Goal: Check status: Check status

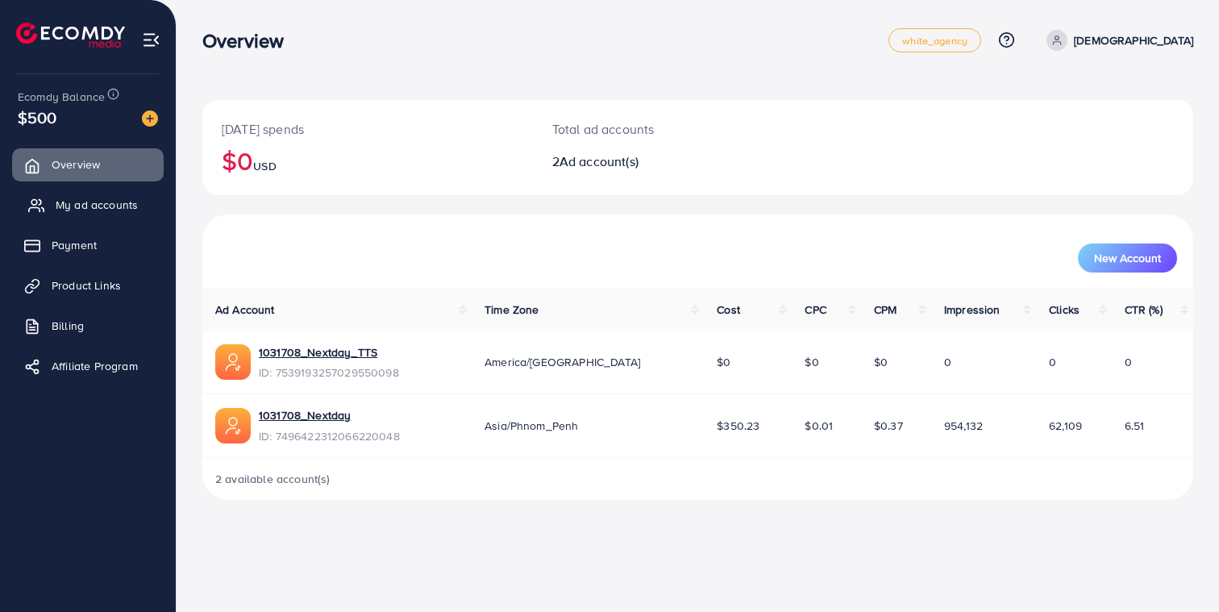
click at [149, 213] on link "My ad accounts" at bounding box center [88, 205] width 152 height 32
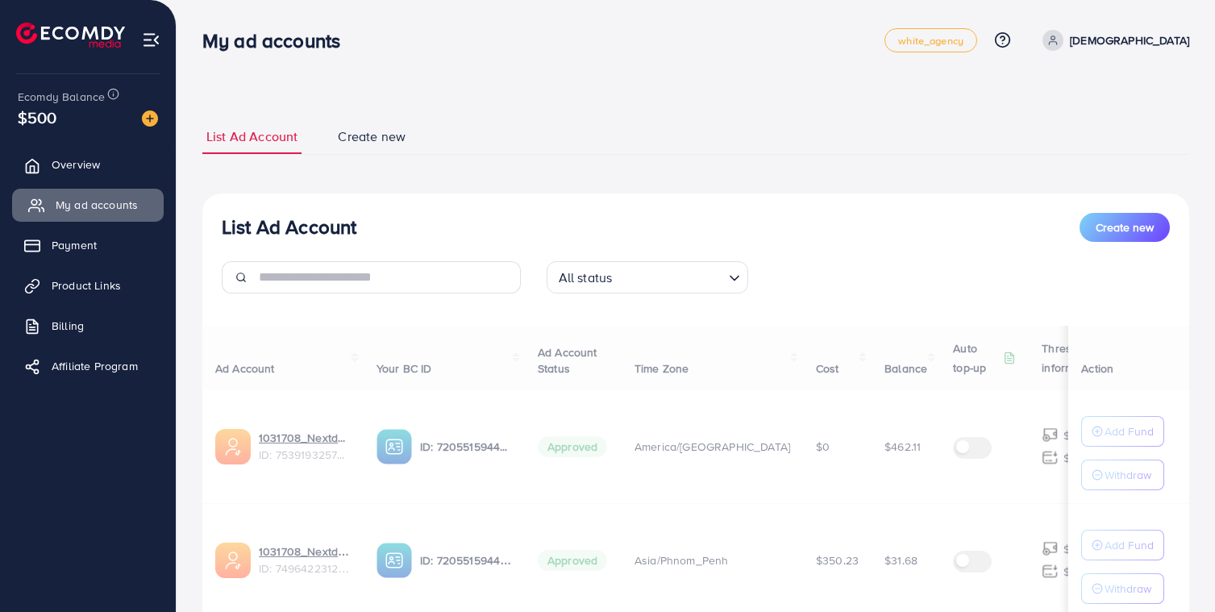
click at [149, 213] on link "My ad accounts" at bounding box center [88, 205] width 152 height 32
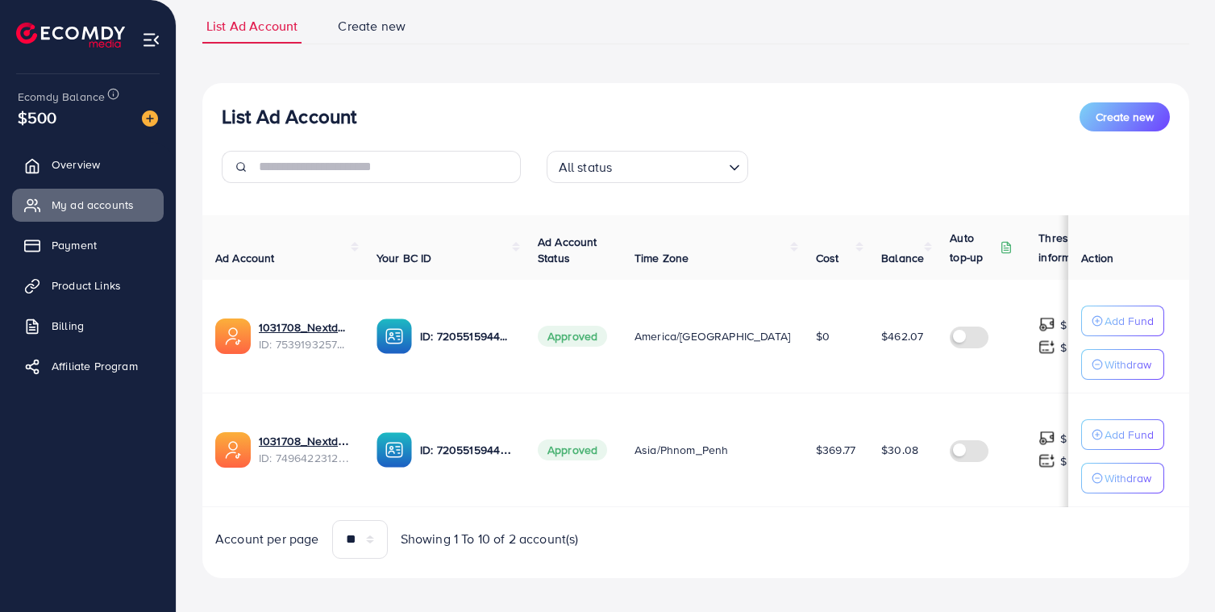
scroll to position [123, 0]
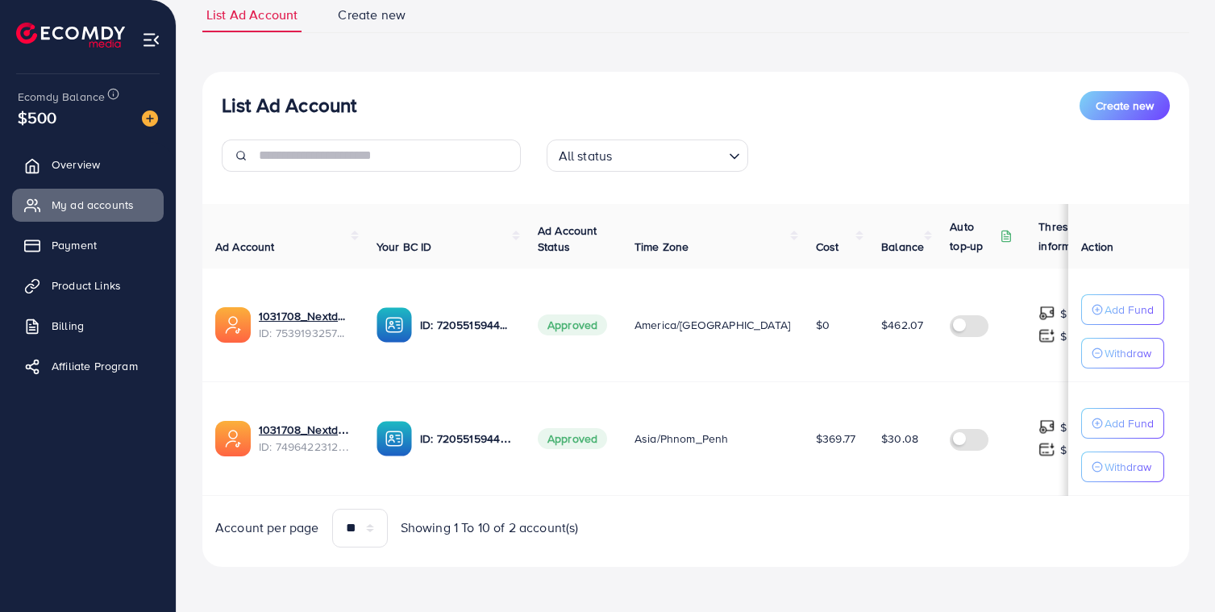
click at [881, 438] on span "$30.08" at bounding box center [899, 438] width 37 height 16
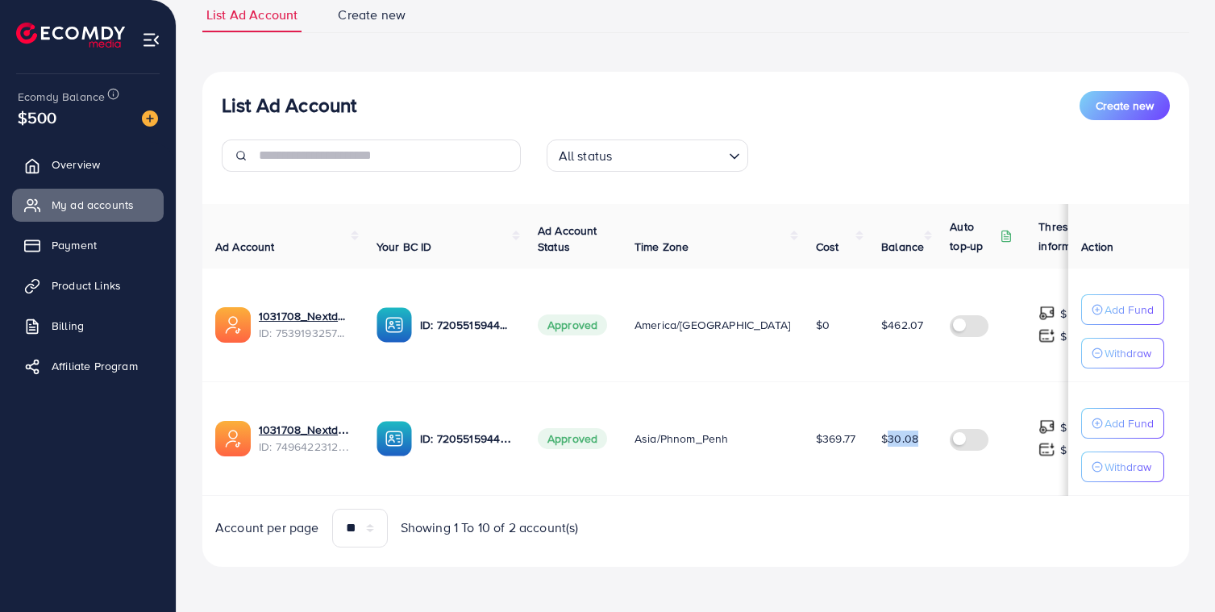
click at [881, 438] on span "$30.08" at bounding box center [899, 438] width 37 height 16
click at [881, 327] on span "$462.07" at bounding box center [902, 325] width 42 height 16
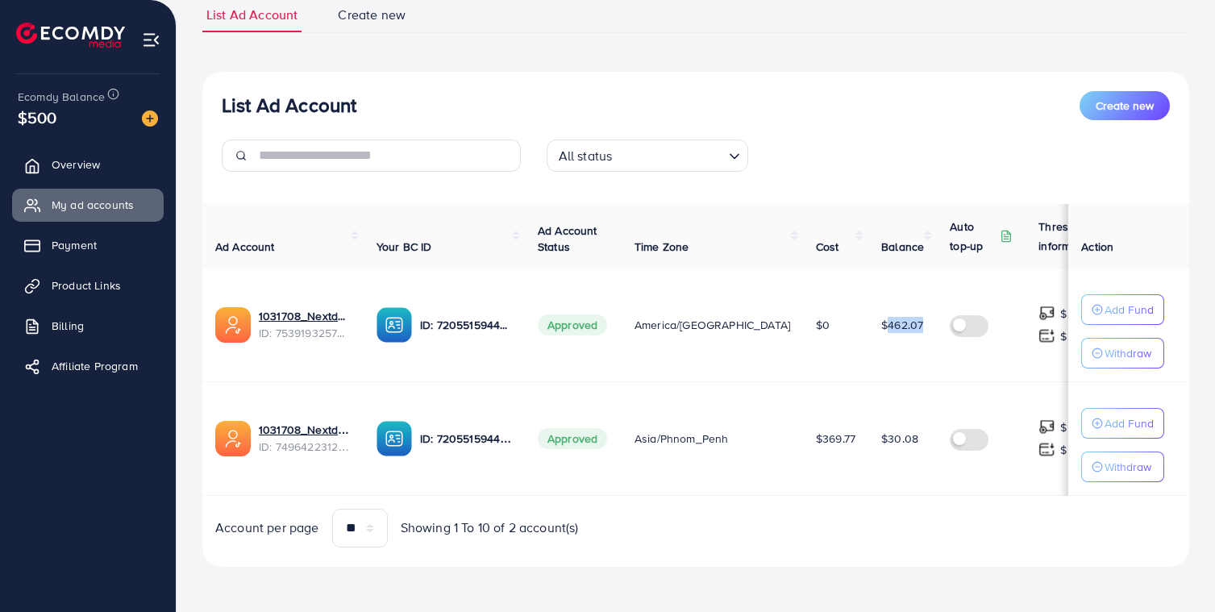
click at [881, 327] on span "$462.07" at bounding box center [902, 325] width 42 height 16
